Goal: Task Accomplishment & Management: Use online tool/utility

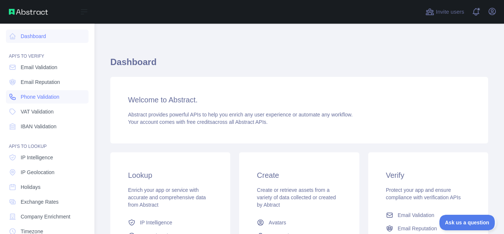
click at [21, 97] on span "Phone Validation" at bounding box center [40, 96] width 39 height 7
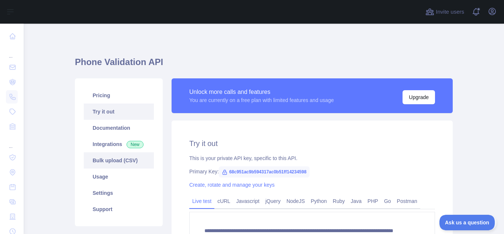
click at [130, 162] on link "Bulk upload (CSV)" at bounding box center [119, 160] width 70 height 16
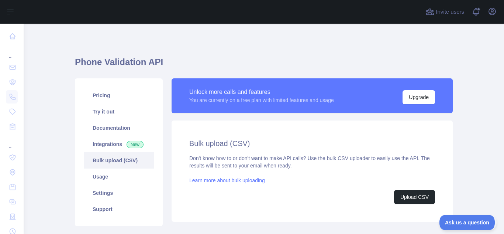
click at [130, 162] on link "Bulk upload (CSV)" at bounding box center [119, 160] width 70 height 16
click at [223, 156] on div "Don't know how to or don't want to make API calls? Use the bulk CSV uploader to…" at bounding box center [312, 178] width 246 height 49
click at [186, 157] on div "Bulk upload (CSV) Don't know how to or don't want to make API calls? Use the bu…" at bounding box center [312, 170] width 281 height 101
click at [421, 201] on button "Upload CSV" at bounding box center [414, 197] width 41 height 14
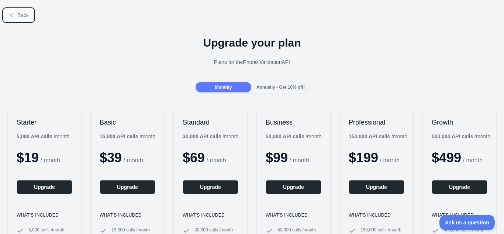
click at [25, 10] on button "Back" at bounding box center [19, 15] width 30 height 13
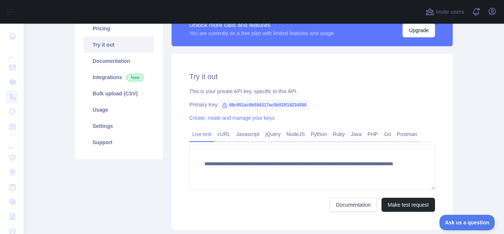
scroll to position [66, 0]
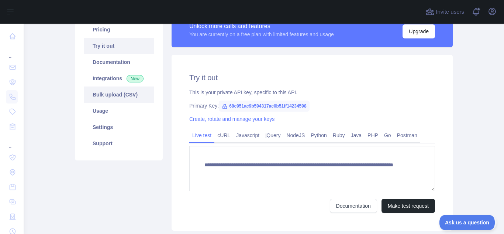
click at [112, 98] on link "Bulk upload (CSV)" at bounding box center [119, 94] width 70 height 16
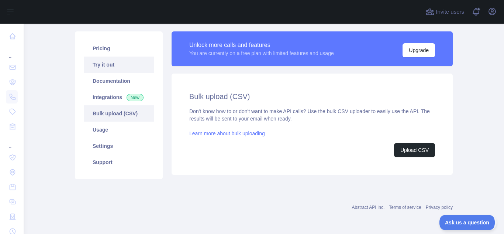
click at [115, 60] on link "Try it out" at bounding box center [119, 64] width 70 height 16
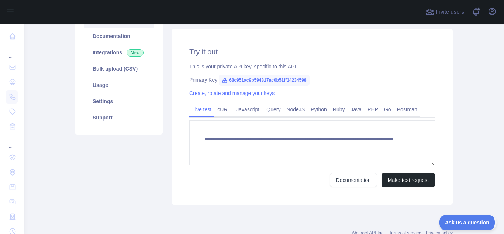
scroll to position [92, 0]
click at [115, 70] on link "Bulk upload (CSV)" at bounding box center [119, 68] width 70 height 16
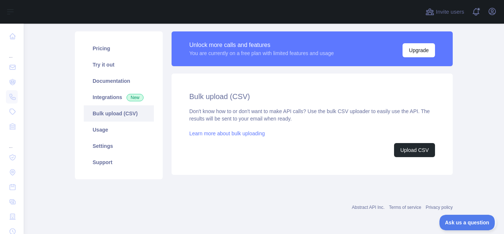
scroll to position [47, 0]
click at [397, 146] on button "Upload CSV" at bounding box center [414, 150] width 41 height 14
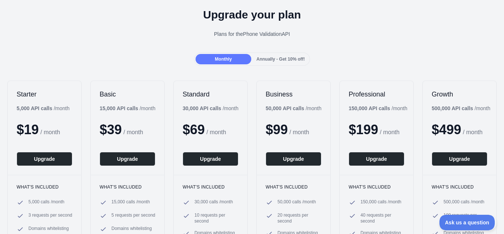
scroll to position [28, 0]
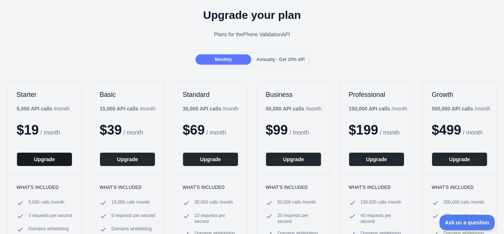
click at [54, 156] on button "Upgrade" at bounding box center [45, 159] width 56 height 14
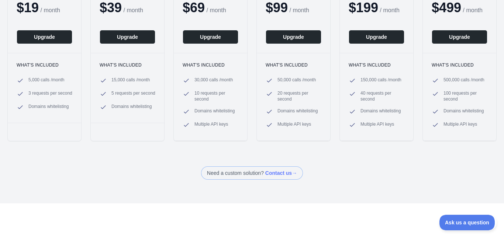
scroll to position [166, 0]
